Goal: Task Accomplishment & Management: Complete application form

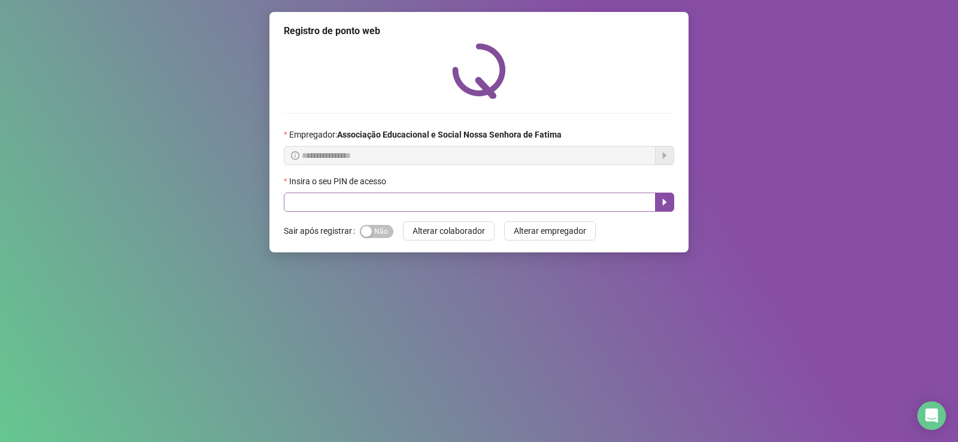
click at [431, 198] on input "text" at bounding box center [470, 202] width 372 height 19
type input "****"
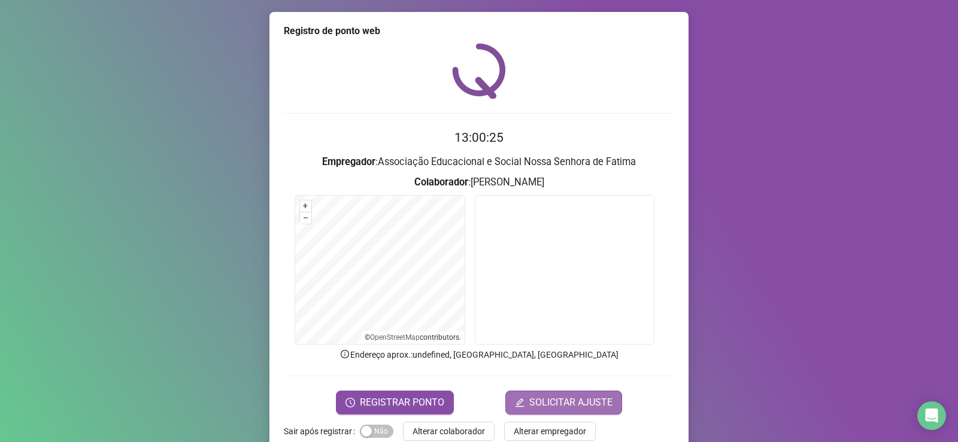
click at [570, 402] on span "SOLICITAR AJUSTE" at bounding box center [570, 403] width 83 height 14
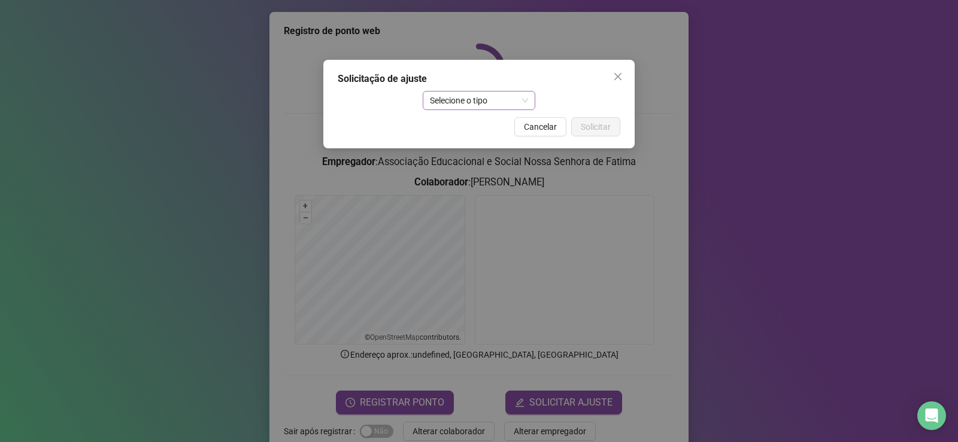
click at [499, 101] on span "Selecione o tipo" at bounding box center [479, 101] width 99 height 18
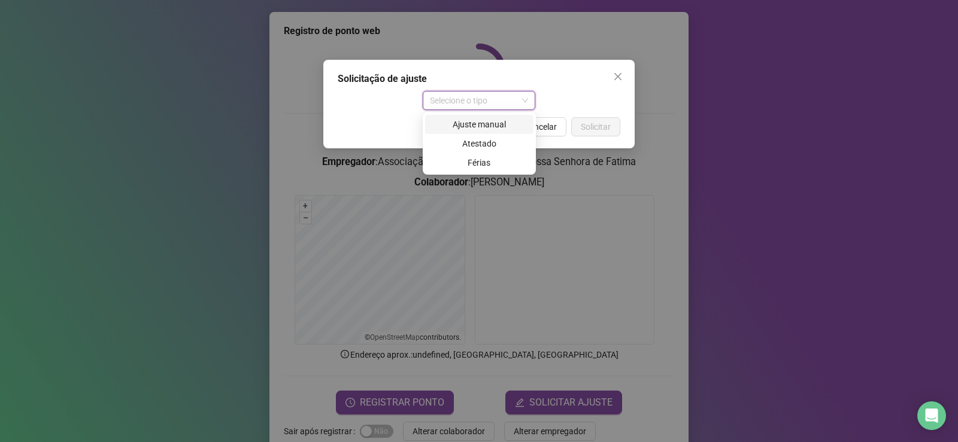
click at [491, 123] on div "Ajuste manual" at bounding box center [479, 124] width 94 height 13
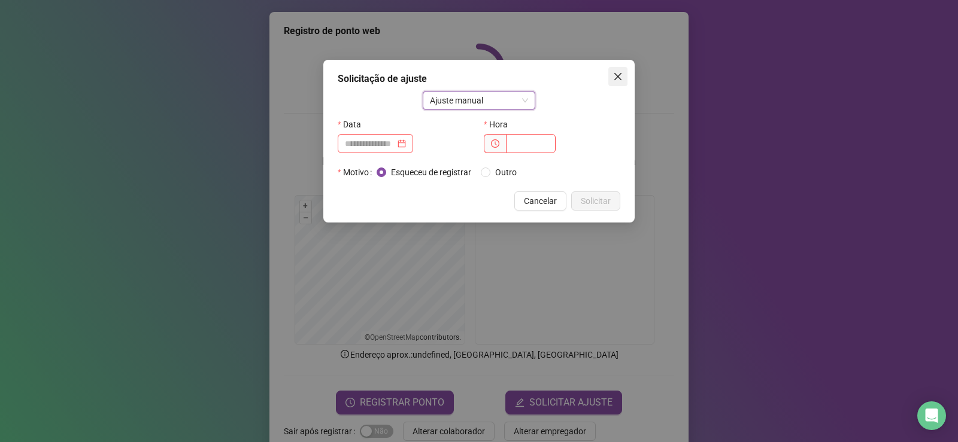
click at [615, 77] on icon "close" at bounding box center [618, 77] width 10 height 10
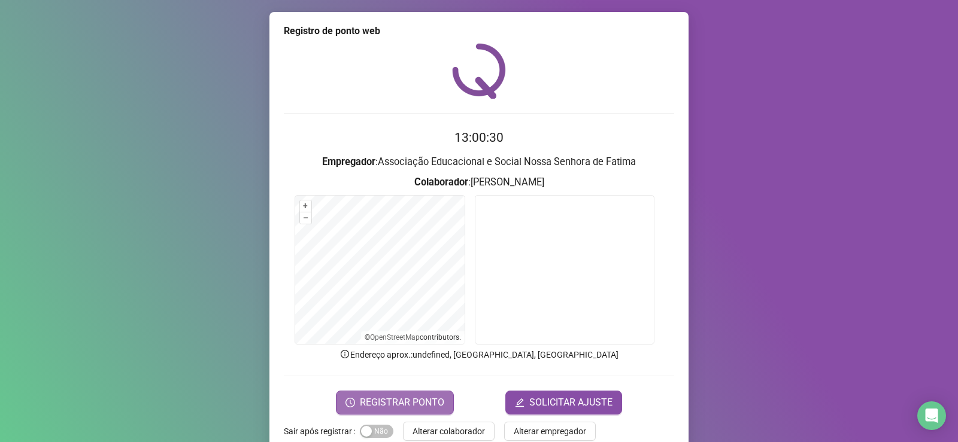
click at [395, 394] on button "REGISTRAR PONTO" at bounding box center [395, 403] width 118 height 24
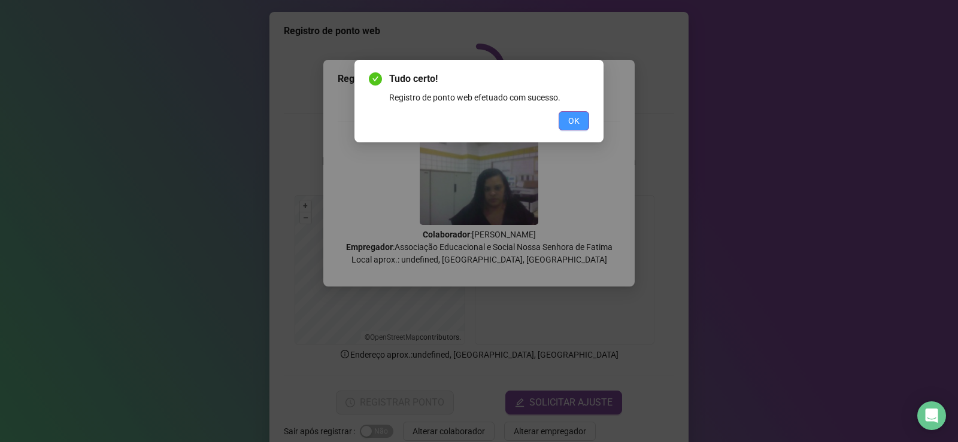
click at [576, 117] on span "OK" at bounding box center [573, 120] width 11 height 13
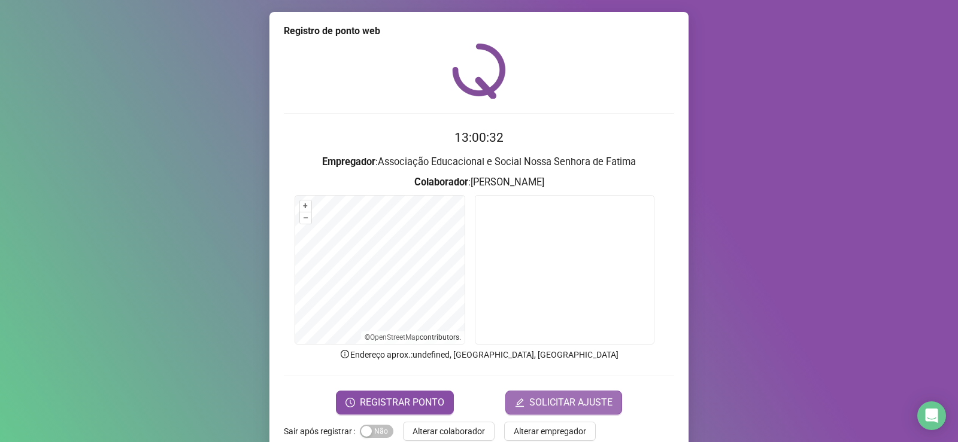
click at [546, 406] on span "SOLICITAR AJUSTE" at bounding box center [570, 403] width 83 height 14
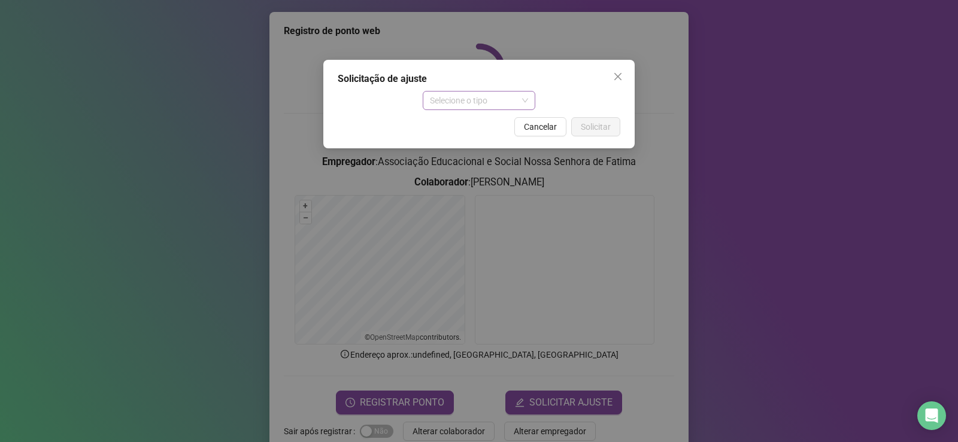
click at [481, 92] on span "Selecione o tipo" at bounding box center [479, 101] width 99 height 18
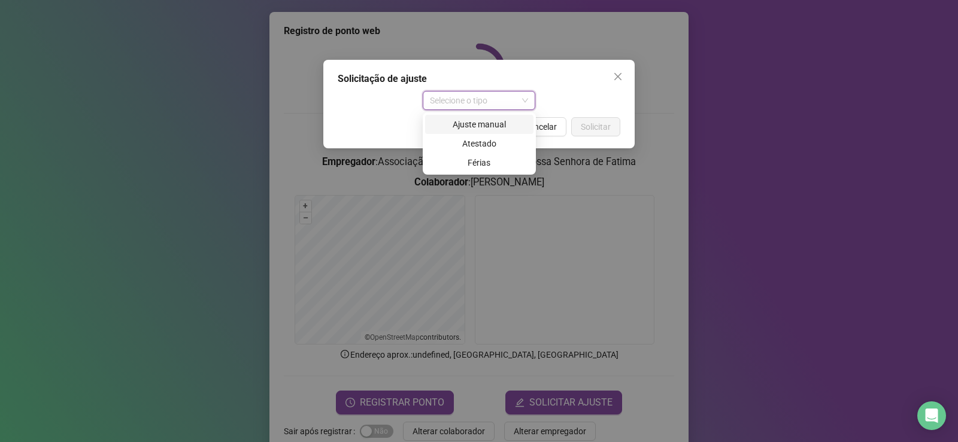
click at [480, 118] on div "Ajuste manual" at bounding box center [479, 124] width 94 height 13
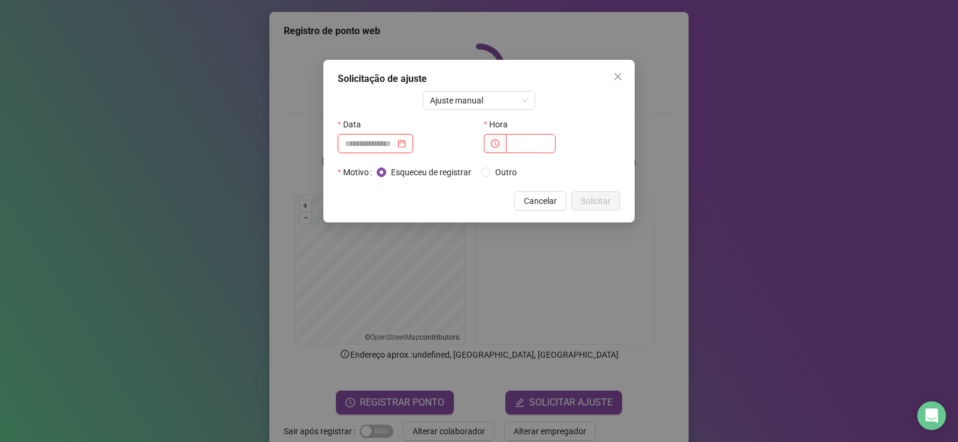
click at [385, 144] on input at bounding box center [370, 143] width 50 height 13
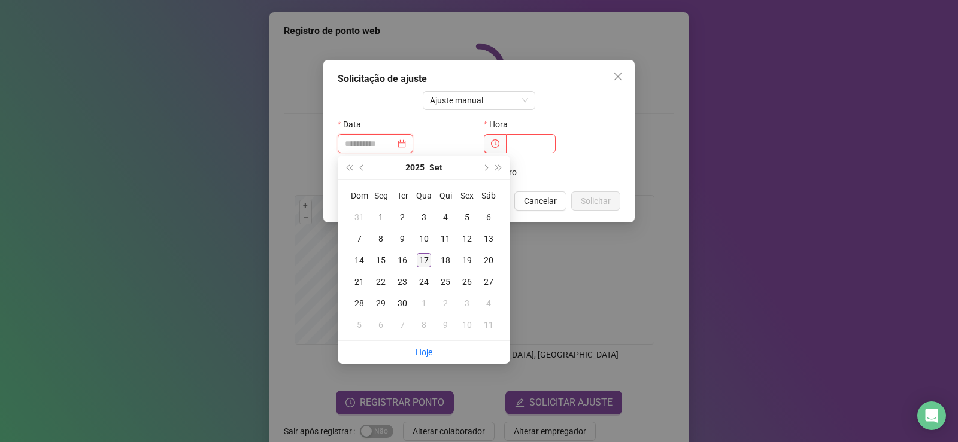
type input "**********"
click at [426, 262] on div "17" at bounding box center [424, 260] width 14 height 14
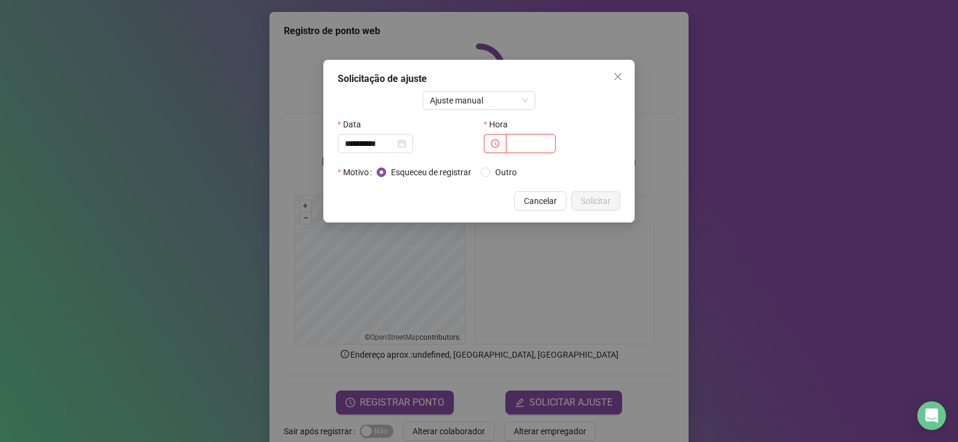
click at [527, 144] on input "text" at bounding box center [531, 143] width 50 height 19
type input "*****"
click at [611, 196] on button "Solicitar" at bounding box center [595, 201] width 49 height 19
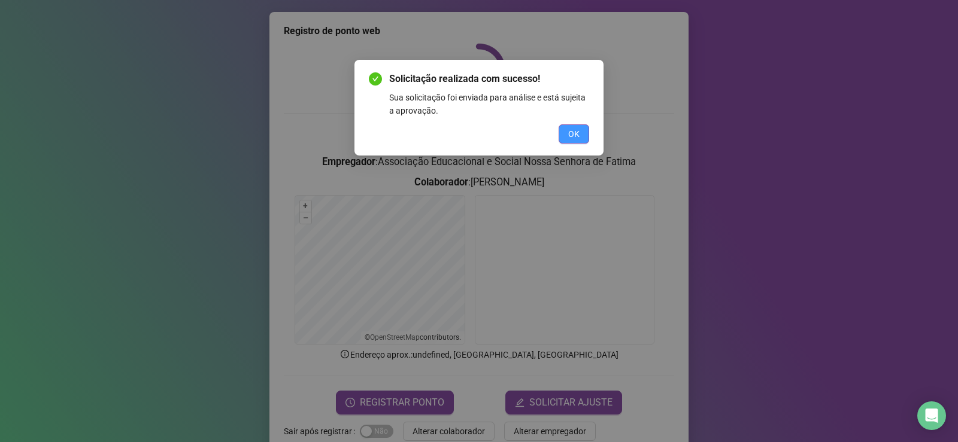
click at [581, 132] on button "OK" at bounding box center [573, 133] width 31 height 19
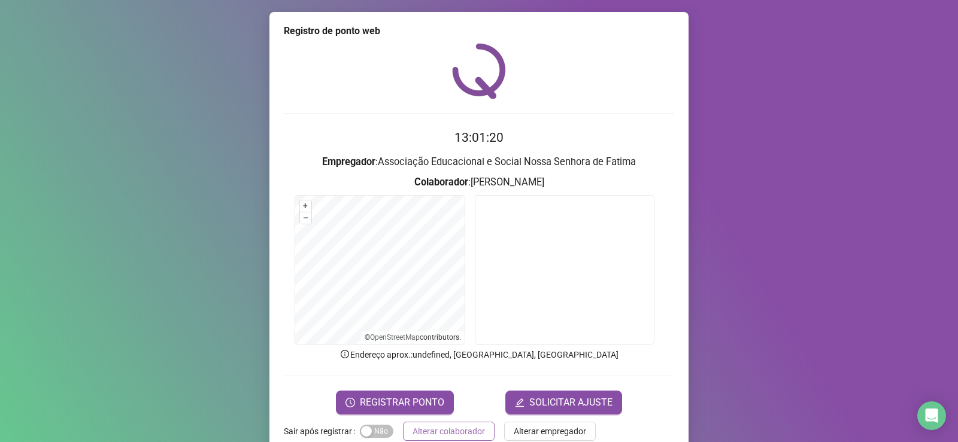
click at [452, 436] on span "Alterar colaborador" at bounding box center [448, 431] width 72 height 13
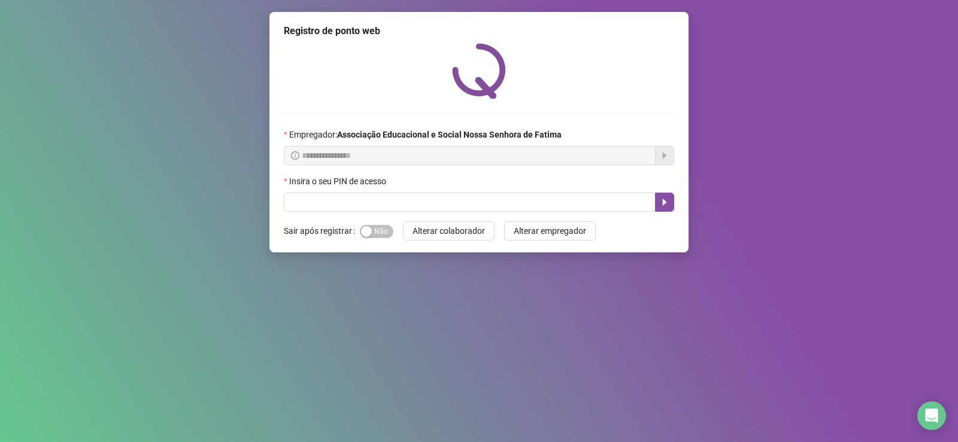
click at [403, 221] on button "Alterar colaborador" at bounding box center [449, 230] width 92 height 19
